Goal: Task Accomplishment & Management: Manage account settings

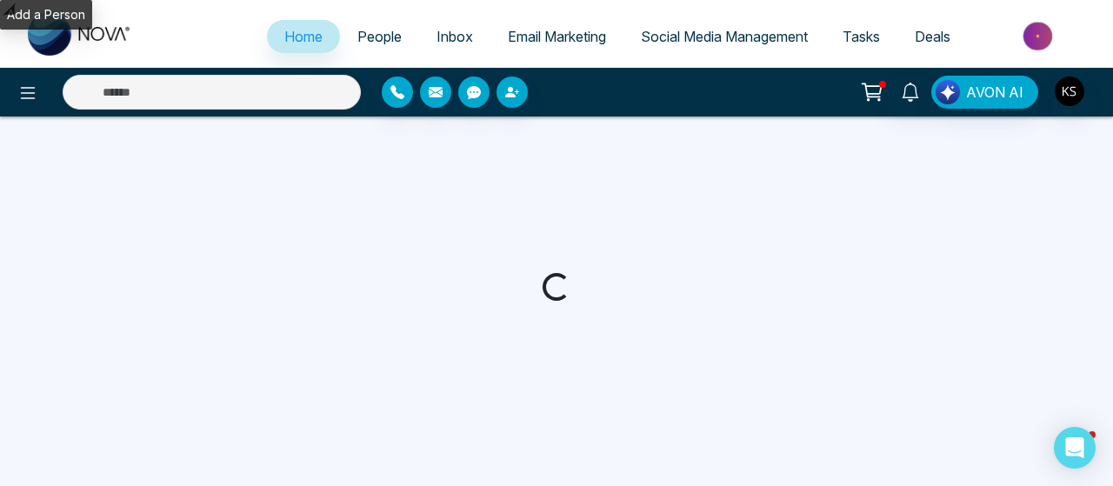
select select "*"
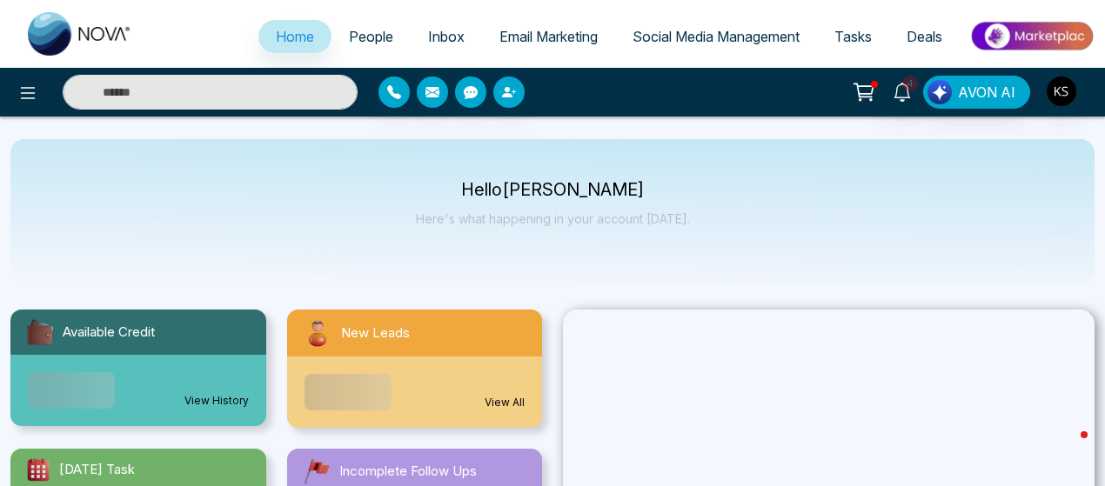
click at [371, 37] on span "People" at bounding box center [371, 36] width 44 height 17
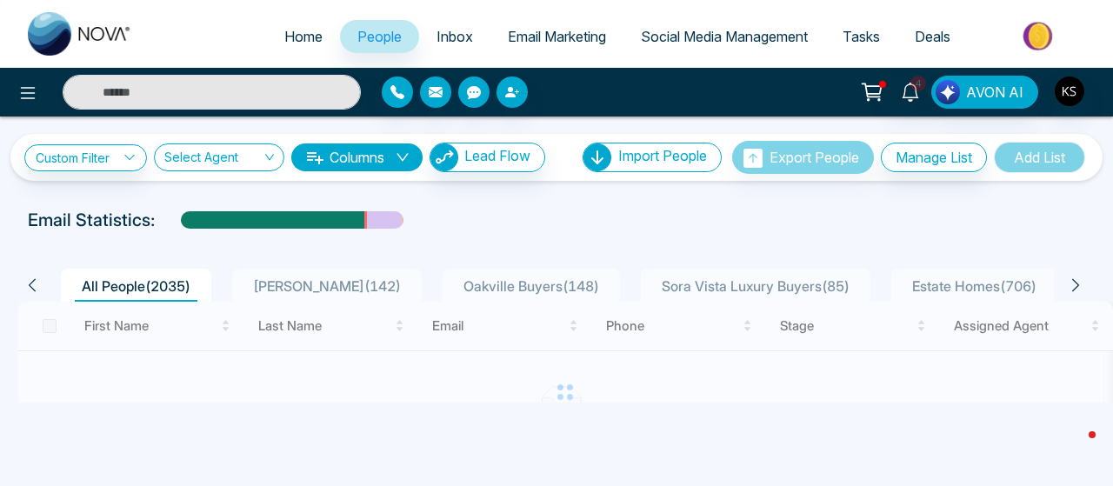
click at [372, 30] on span "People" at bounding box center [379, 36] width 44 height 17
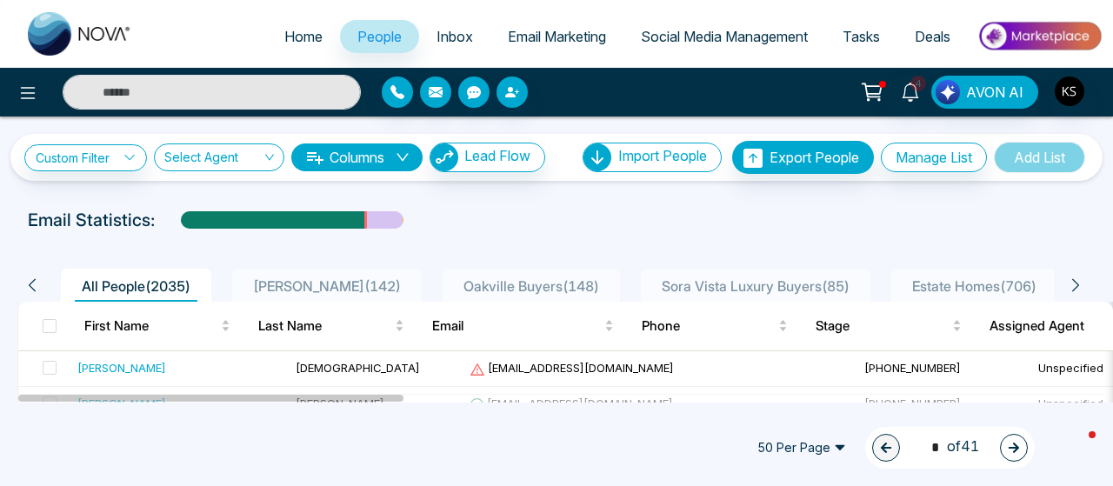
click at [372, 30] on span "People" at bounding box center [379, 36] width 44 height 17
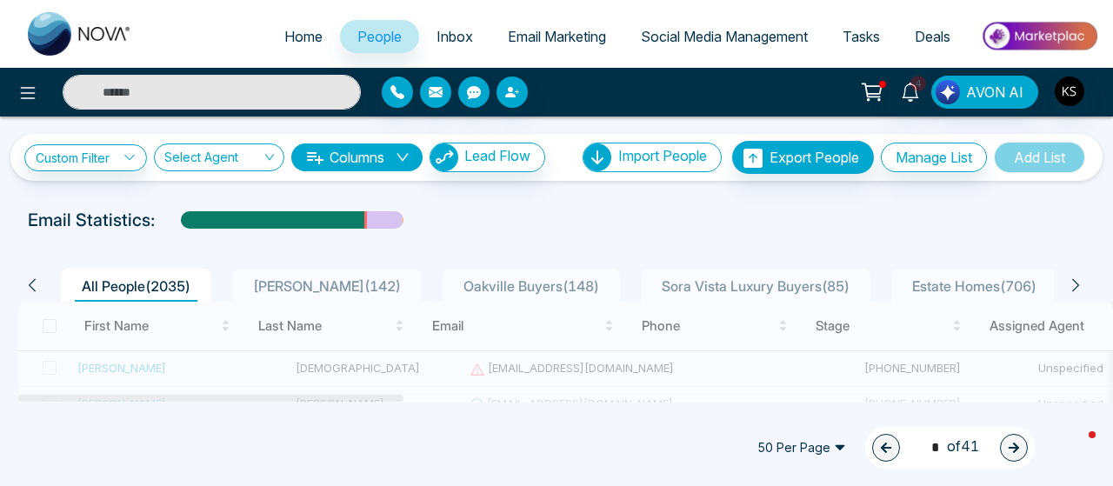
click at [940, 32] on span "Deals" at bounding box center [933, 36] width 36 height 17
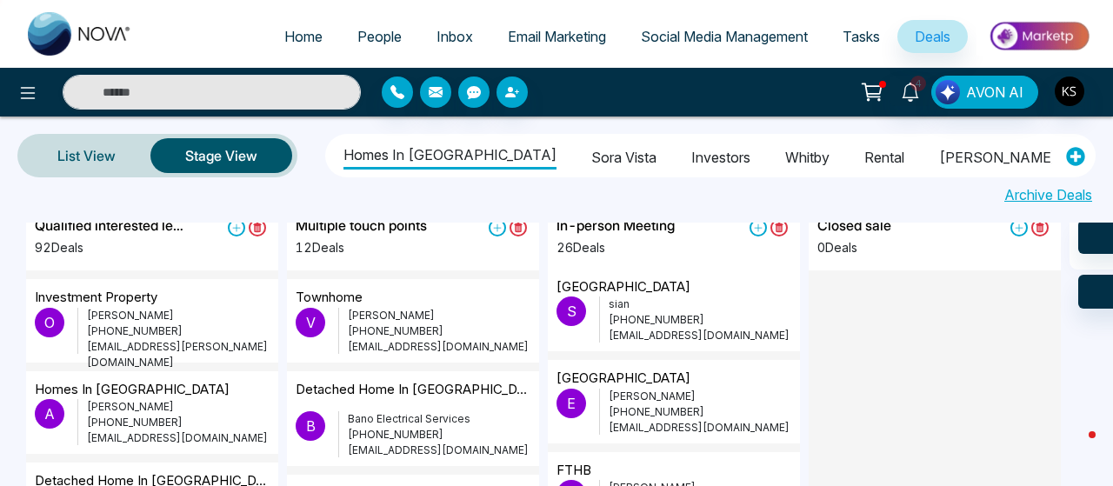
scroll to position [1572, 0]
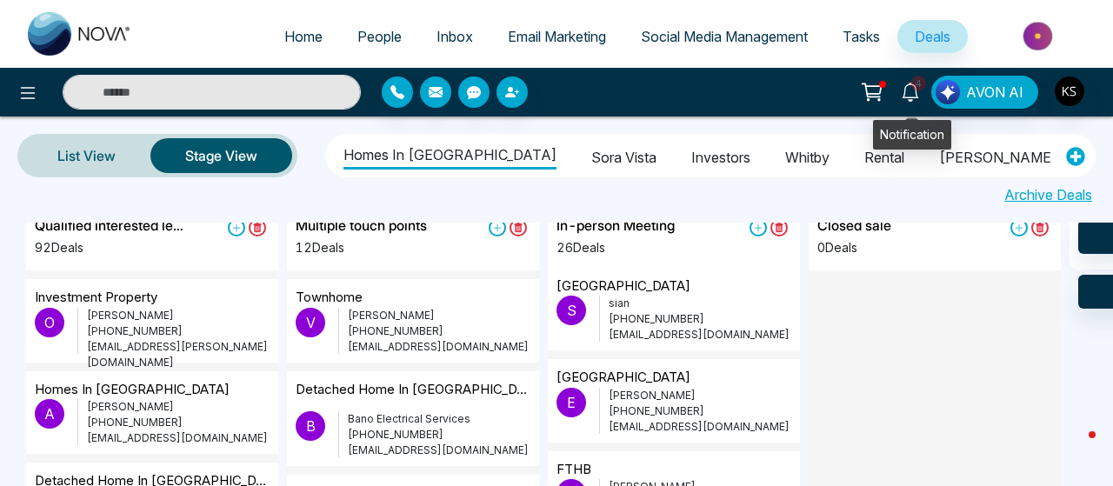
click at [901, 92] on link "4" at bounding box center [911, 91] width 42 height 30
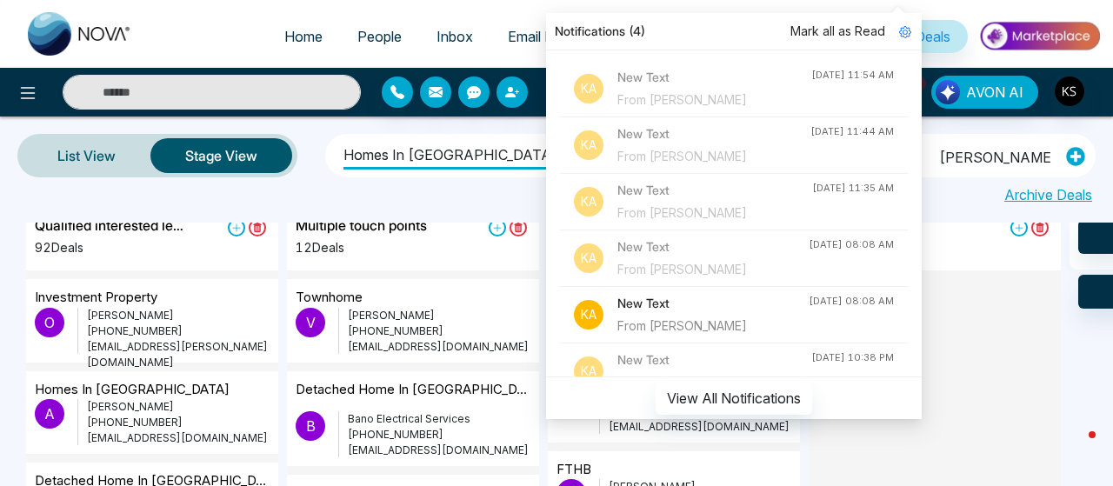
click at [969, 342] on div at bounding box center [935, 343] width 252 height 146
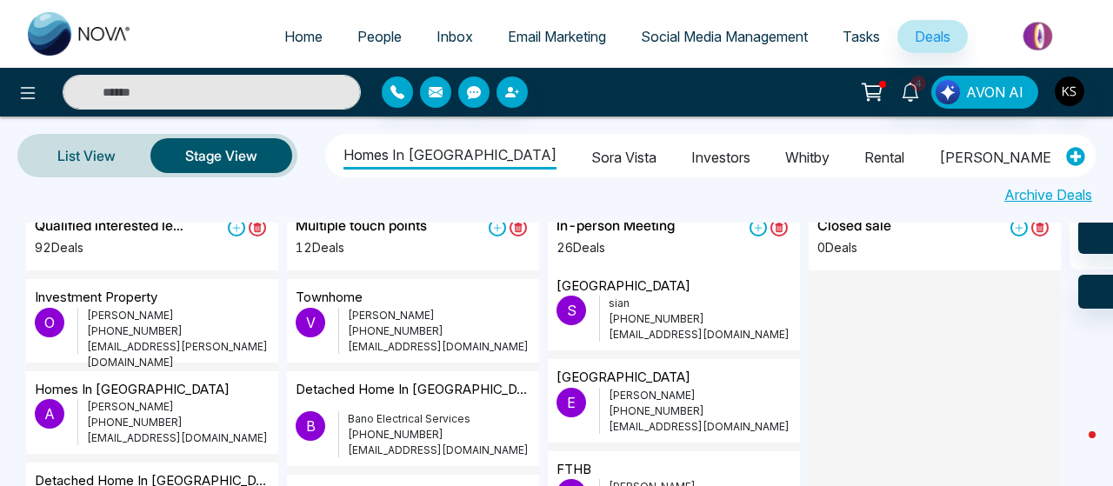
click at [667, 81] on div "4 Notifications (4) Mark all as Read Ka New Text From Linden Parris Sep 19, 202…" at bounding box center [881, 92] width 443 height 33
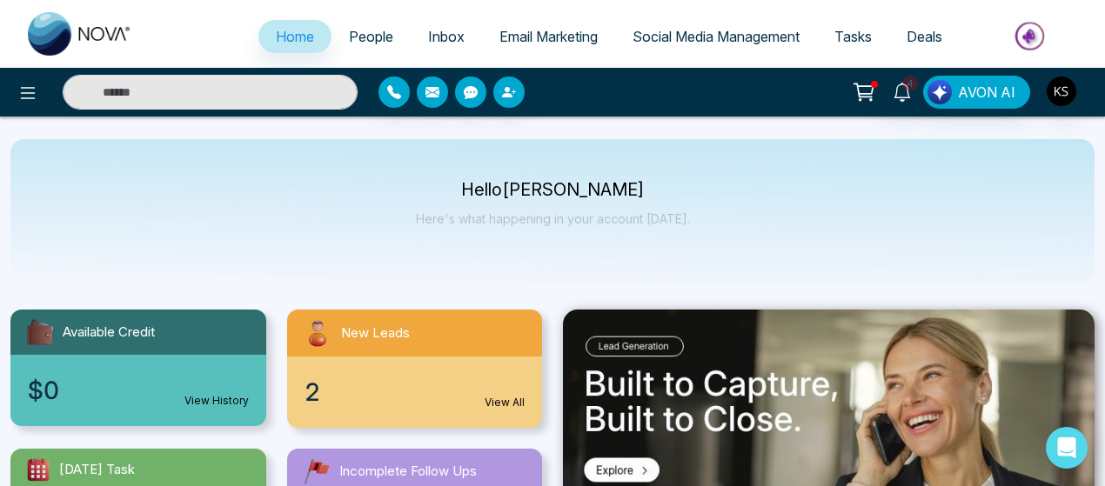
select select "*"
click at [249, 90] on input "text" at bounding box center [210, 92] width 295 height 35
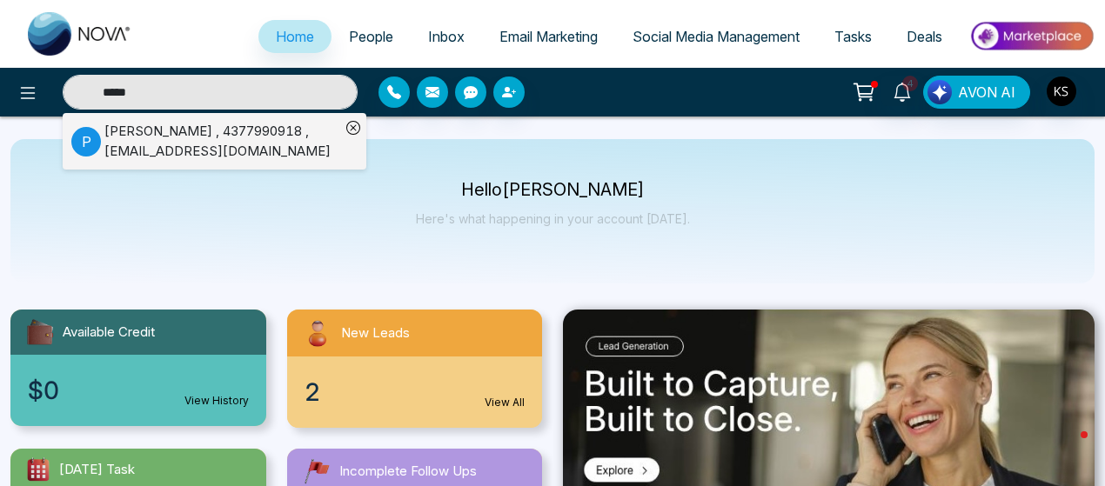
type input "*****"
click at [262, 149] on div "[PERSON_NAME] , 4377990918 , [EMAIL_ADDRESS][DOMAIN_NAME]" at bounding box center [222, 141] width 236 height 39
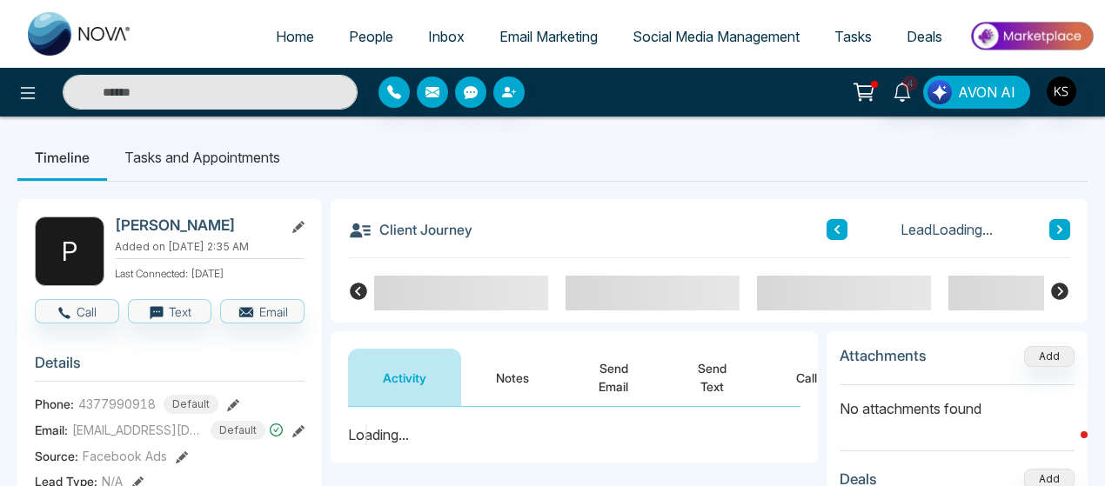
click at [509, 366] on button "Notes" at bounding box center [512, 377] width 103 height 57
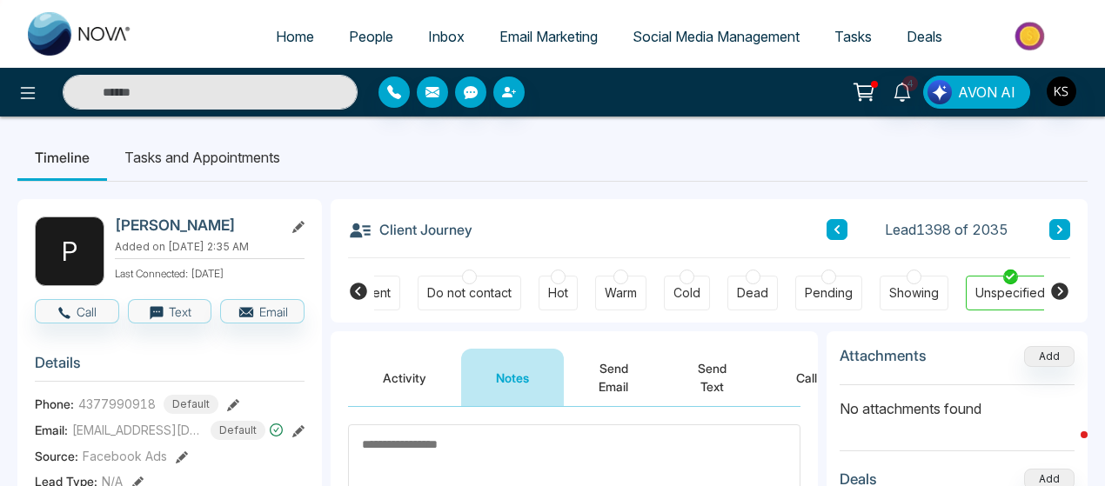
click at [478, 460] on textarea at bounding box center [574, 481] width 452 height 114
click at [450, 443] on textarea at bounding box center [574, 481] width 452 height 114
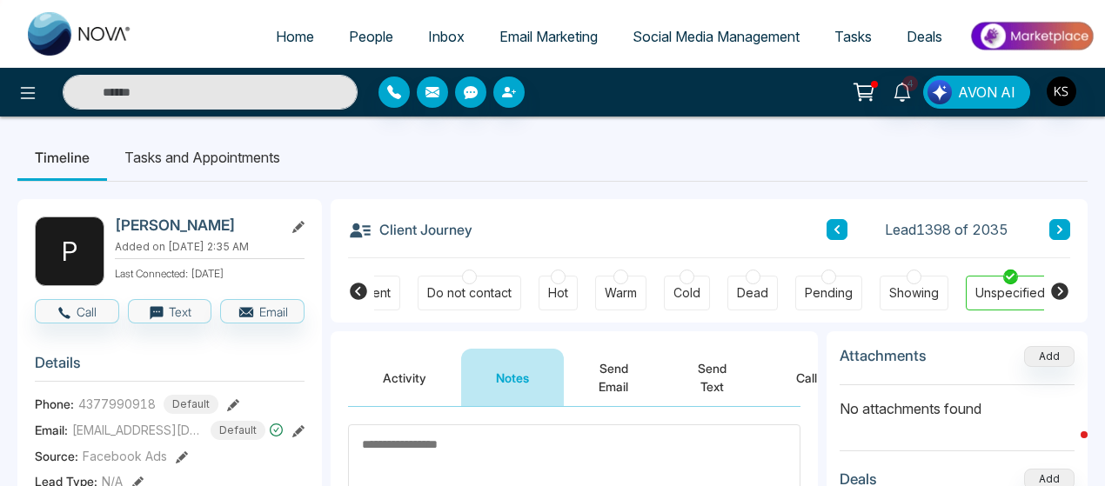
click at [450, 443] on textarea at bounding box center [574, 481] width 452 height 114
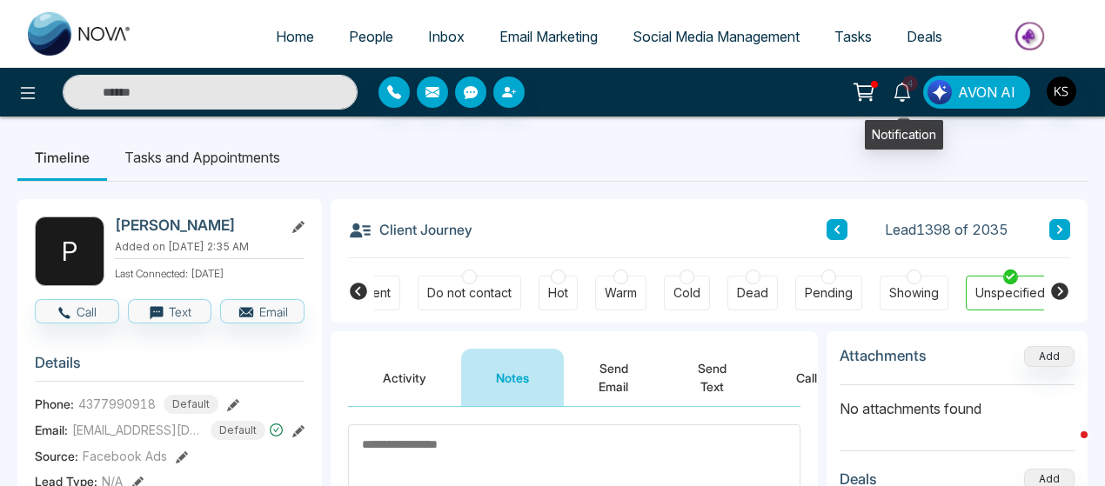
click at [904, 88] on icon at bounding box center [901, 92] width 19 height 19
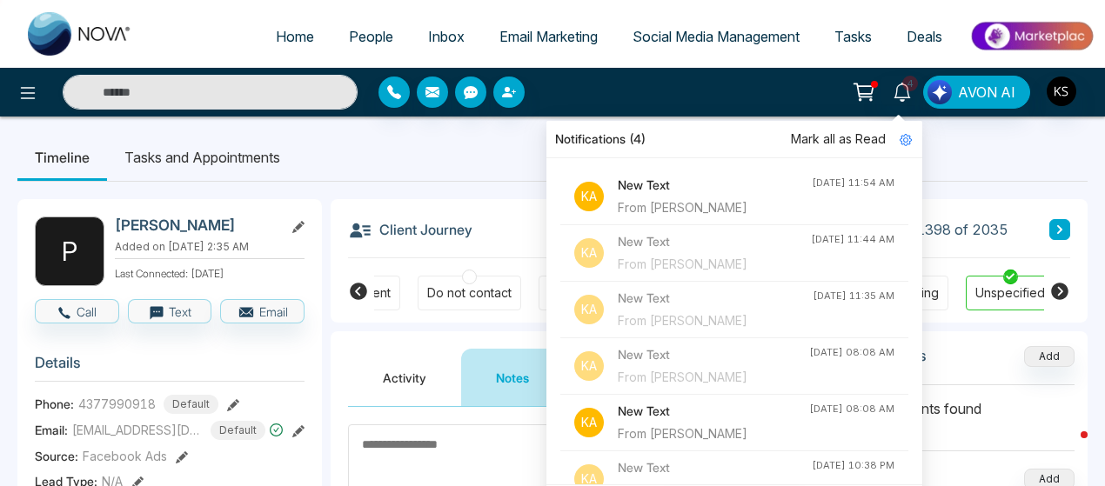
click at [732, 189] on h4 "New Text" at bounding box center [715, 185] width 194 height 19
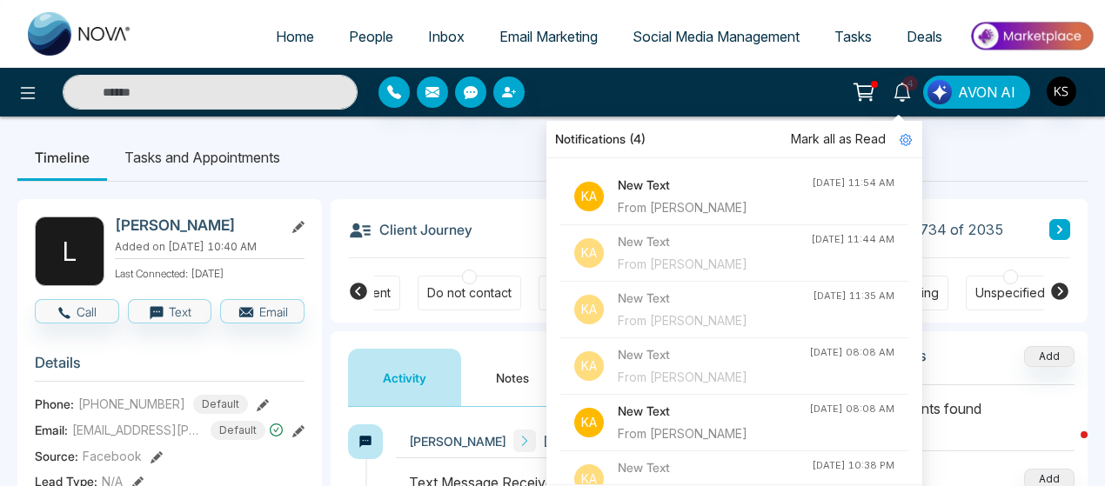
click at [471, 180] on ul "Timeline Tasks and Appointments" at bounding box center [552, 157] width 1070 height 47
